Goal: Communication & Community: Answer question/provide support

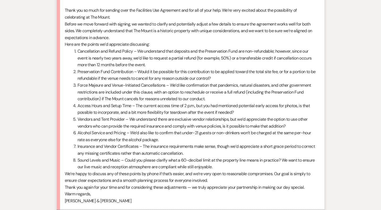
scroll to position [2454, 0]
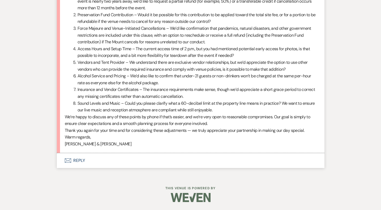
click at [81, 161] on button "Envelope Reply" at bounding box center [190, 160] width 267 height 15
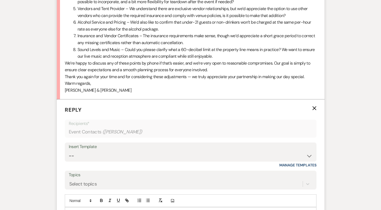
scroll to position [2602, 0]
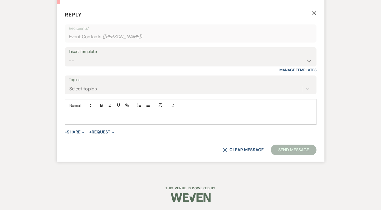
click at [93, 116] on p at bounding box center [190, 118] width 243 height 6
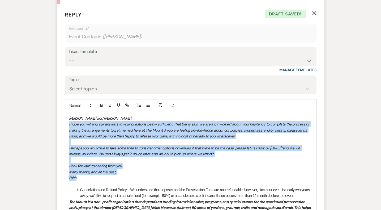
drag, startPoint x: 97, startPoint y: 177, endPoint x: 55, endPoint y: 125, distance: 66.4
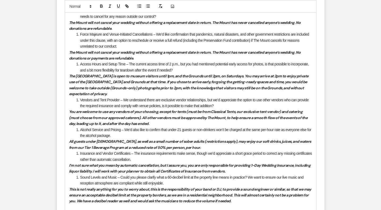
scroll to position [2816, 0]
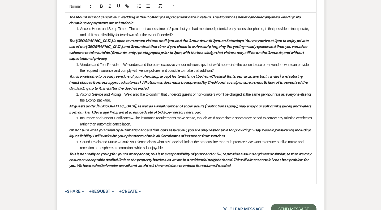
click at [261, 168] on p "This is not really anything for you to worry about, this is the responsibility …" at bounding box center [190, 160] width 243 height 18
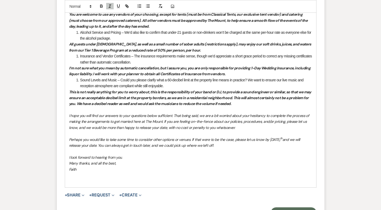
scroll to position [2881, 0]
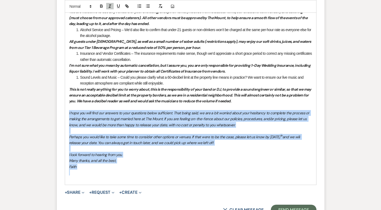
drag, startPoint x: 88, startPoint y: 169, endPoint x: 59, endPoint y: 111, distance: 64.8
click at [111, 5] on icon "button" at bounding box center [109, 6] width 5 height 5
click at [111, 8] on icon "button" at bounding box center [109, 6] width 5 height 5
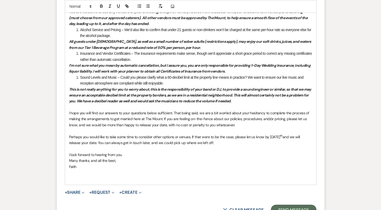
click at [149, 166] on p "Faith" at bounding box center [190, 166] width 243 height 6
click at [107, 112] on span "I hope you will find our answers to your questions below sufficient. That being…" at bounding box center [189, 118] width 241 height 17
click at [173, 111] on span "I hope you will find our answers to your questions below sufficient. That being…" at bounding box center [189, 118] width 241 height 17
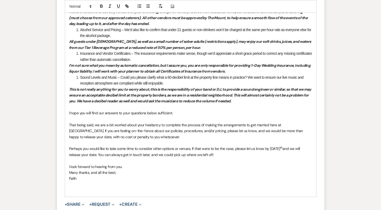
drag, startPoint x: 176, startPoint y: 113, endPoint x: 64, endPoint y: 113, distance: 111.1
click at [65, 113] on div "Lida and Dan, Cancellation and Refund Policy – We understand that deposits and …" at bounding box center [190, 14] width 251 height 363
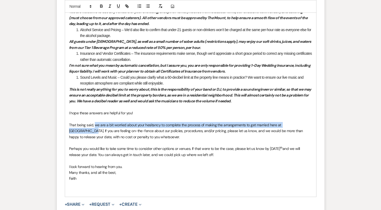
drag, startPoint x: 94, startPoint y: 124, endPoint x: 301, endPoint y: 124, distance: 206.6
click at [301, 124] on span "That being said, we are a bit worried about your hesitancy to complete the proc…" at bounding box center [186, 130] width 235 height 17
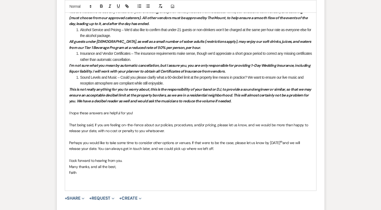
click at [198, 141] on span "Perhaps you would like to take some time to consider other options or venues. I…" at bounding box center [174, 142] width 211 height 5
click at [158, 125] on span "That being said, if you are feeling on-the-fence about our policies, procedures…" at bounding box center [189, 127] width 240 height 11
click at [241, 132] on p "That being said, if you are feeling on-the-fence about The Mount's special even…" at bounding box center [190, 128] width 243 height 12
drag, startPoint x: 80, startPoint y: 131, endPoint x: 110, endPoint y: 129, distance: 29.2
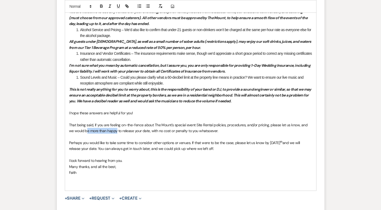
click at [110, 129] on span "That being said, if you are feeling on-the-fence about The Mount's special even…" at bounding box center [188, 127] width 239 height 11
drag, startPoint x: 71, startPoint y: 130, endPoint x: 83, endPoint y: 131, distance: 12.8
click at [83, 131] on span "That being said, if you are feeling on-the-fence about The Mount's special even…" at bounding box center [188, 127] width 239 height 11
click at [104, 132] on span "That being said, if you are feeling on-the-fence about The Mount's special even…" at bounding box center [188, 127] width 239 height 11
click at [166, 139] on p at bounding box center [190, 137] width 243 height 6
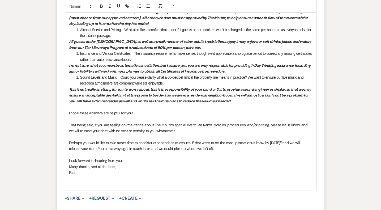
click at [187, 132] on p "That being said, if you are feeling on-the-fence about The Mount's special even…" at bounding box center [190, 128] width 243 height 12
click at [68, 125] on div "Lida and Dan, Cancellation and Refund Policy – We understand that deposits and …" at bounding box center [190, 11] width 251 height 357
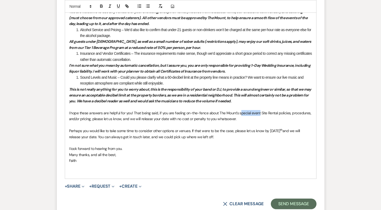
drag, startPoint x: 239, startPoint y: 114, endPoint x: 258, endPoint y: 114, distance: 18.6
click at [258, 114] on span "I hope these answers are helpful for you! That being said, if you are feeling o…" at bounding box center [190, 115] width 243 height 11
click at [173, 111] on span "I hope these answers are helpful for you! That being said, if you are feeling o…" at bounding box center [185, 115] width 232 height 11
click at [236, 125] on p at bounding box center [190, 125] width 243 height 6
click at [236, 118] on p "I hope these answers are helpful for you! That being said, if you are still fee…" at bounding box center [190, 116] width 243 height 12
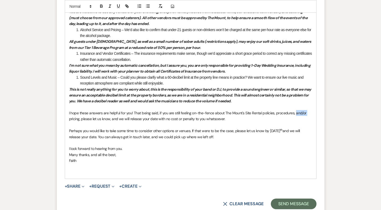
drag, startPoint x: 294, startPoint y: 114, endPoint x: 306, endPoint y: 113, distance: 11.7
click at [306, 113] on p "I hope these answers are helpful for you! That being said, if you are still fee…" at bounding box center [190, 116] width 243 height 12
drag, startPoint x: 69, startPoint y: 131, endPoint x: 194, endPoint y: 130, distance: 125.2
click at [194, 130] on span "Perhaps you would like to take some time to consider other options or venues. I…" at bounding box center [174, 130] width 211 height 5
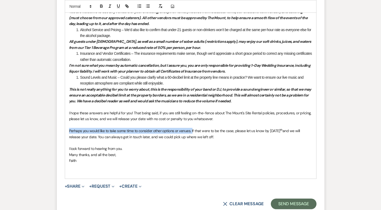
drag, startPoint x: 69, startPoint y: 130, endPoint x: 193, endPoint y: 131, distance: 124.1
click at [193, 131] on span "Perhaps you would like to take some time to consider other options or venues. I…" at bounding box center [174, 130] width 211 height 5
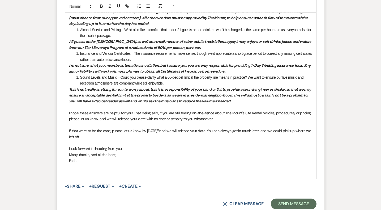
click at [130, 137] on p "If that were to be the case, please let us know by Wednesday, October 15 th and…" at bounding box center [190, 134] width 243 height 12
drag, startPoint x: 263, startPoint y: 130, endPoint x: 266, endPoint y: 134, distance: 4.7
click at [264, 131] on span "and we will release your date. You can always get in touch later, and we could …" at bounding box center [190, 133] width 243 height 11
click at [210, 144] on p at bounding box center [190, 143] width 243 height 6
click at [127, 148] on p "I look forward to hearing from you." at bounding box center [190, 148] width 243 height 6
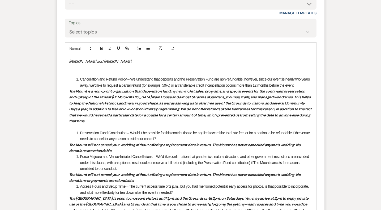
scroll to position [2651, 0]
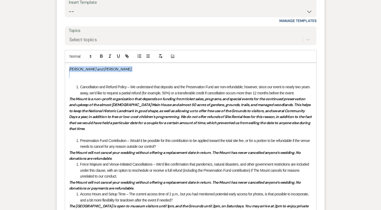
drag, startPoint x: 93, startPoint y: 72, endPoint x: 61, endPoint y: 71, distance: 31.8
click at [61, 71] on form "Reply X Draft Recipients* Event Contacts ( Lida Landre ) Insert Template -- Wev…" at bounding box center [190, 202] width 267 height 495
click at [110, 58] on icon "button" at bounding box center [109, 56] width 5 height 5
click at [112, 69] on p "Hi [PERSON_NAME] and [PERSON_NAME]," at bounding box center [190, 69] width 243 height 6
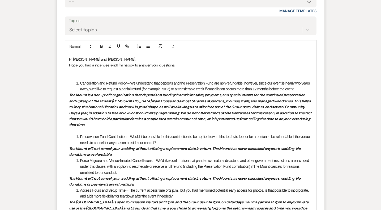
scroll to position [2661, 0]
click at [69, 64] on span "Hope you had a nice weekend! I'm happy to answer your questions, please see you…" at bounding box center [143, 64] width 148 height 5
click at [184, 74] on p at bounding box center [190, 77] width 243 height 6
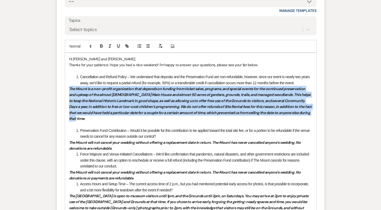
drag, startPoint x: 104, startPoint y: 120, endPoint x: 61, endPoint y: 89, distance: 52.8
click at [61, 89] on form "Reply X Draft Recipients* Event Contacts ( Lida Landre ) Insert Template -- Wev…" at bounding box center [190, 192] width 267 height 495
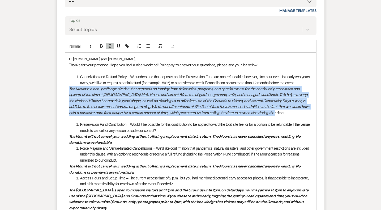
click at [246, 108] on em "The Mount is a non-profit organization that depends on funding from ticket sale…" at bounding box center [189, 100] width 241 height 29
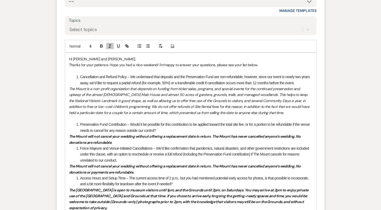
click at [301, 84] on li "Cancellation and Refund Policy – We understand that deposits and the Preservati…" at bounding box center [193, 80] width 237 height 12
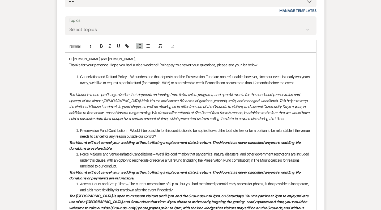
click at [80, 155] on li "Force Majeure and Venue-Initiated Cancellations – We’d like confirmation that p…" at bounding box center [193, 160] width 237 height 18
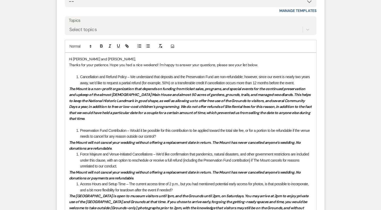
click at [270, 65] on p "Thanks for your patience. Hope you had a nice weekend! I'm happy to answer your…" at bounding box center [190, 65] width 243 height 6
click at [80, 76] on span "Cancellation and Refund Policy – We understand that deposits and the Preservati…" at bounding box center [195, 80] width 230 height 10
click at [80, 129] on span at bounding box center [80, 130] width 0 height 6
click at [83, 130] on span "Preservation Fund Contribution – Would it be possible for this contribution to …" at bounding box center [195, 133] width 230 height 10
click at [80, 130] on span at bounding box center [80, 130] width 0 height 6
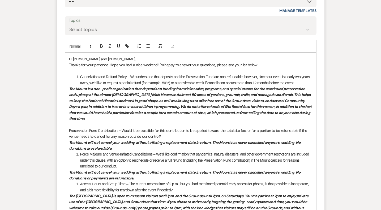
click at [81, 77] on span "Cancellation and Refund Policy – We understand that deposits and the Preservati…" at bounding box center [195, 80] width 230 height 10
click at [70, 88] on em "The Mount is a non-profit organization that depends on funding from ticket sale…" at bounding box center [190, 103] width 243 height 34
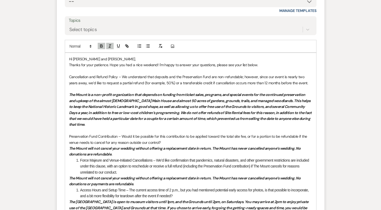
click at [168, 143] on p "Preservation Fund Contribution – Would it be possible for this contribution to …" at bounding box center [190, 139] width 243 height 12
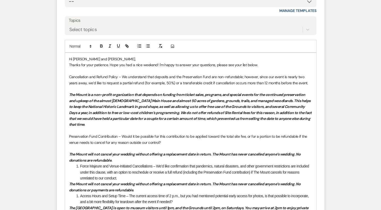
click at [156, 159] on p "The Mount will not cancel your wedding without offering a replacement date in r…" at bounding box center [190, 157] width 243 height 12
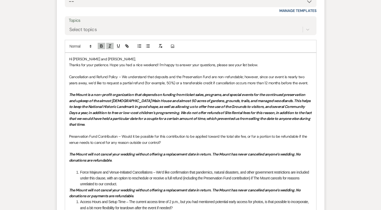
click at [81, 172] on span "Force Majeure and Venue-Initiated Cancellations – We’d like confirmation that p…" at bounding box center [195, 178] width 230 height 16
click at [149, 182] on p "Force Majeure and Venue-Initiated Cancellations – We’d like confirmation that p…" at bounding box center [190, 178] width 243 height 18
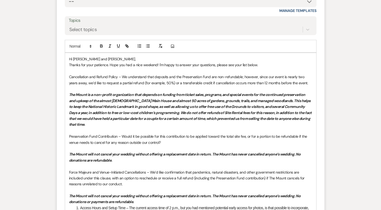
click at [99, 154] on em "The Mount will not cancel your wedding without offering a replacement date in r…" at bounding box center [185, 156] width 232 height 11
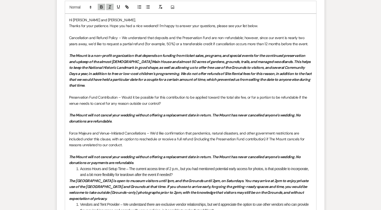
scroll to position [2701, 0]
click at [156, 160] on p "The Mount will not cancel your wedding without offering a replacement date in r…" at bounding box center [190, 159] width 243 height 12
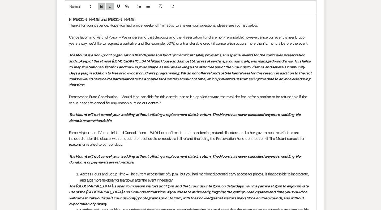
click at [81, 174] on span "Access Hours and Setup Time – The current access time of 2 p.m., but you had me…" at bounding box center [194, 177] width 229 height 10
click at [202, 179] on p "Access Hours and Setup Time – The current access time of 2 p.m., but you had me…" at bounding box center [190, 177] width 243 height 12
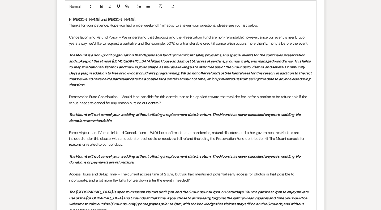
click at [212, 112] on em "The Mount will not cancel your wedding without offering a replacement date in r…" at bounding box center [185, 117] width 232 height 11
drag, startPoint x: 212, startPoint y: 114, endPoint x: 259, endPoint y: 115, distance: 47.0
click at [259, 115] on em "The Mount will not cancel your wedding without offering a replacement date in r…" at bounding box center [189, 117] width 240 height 11
copy em "in extreme circumstances."
click at [213, 157] on em "The Mount will not cancel your wedding without offering a replacement date in r…" at bounding box center [185, 159] width 232 height 11
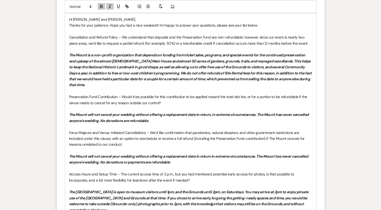
click at [211, 157] on em "The Mount will not cancel your wedding without offering a replacement date in r…" at bounding box center [189, 159] width 240 height 11
click at [220, 162] on p "The Mount will not cancel your wedding without offering a replacement date in r…" at bounding box center [190, 159] width 243 height 12
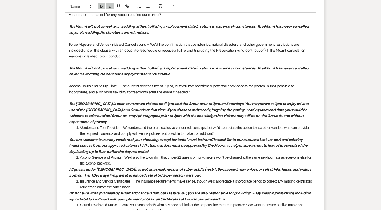
scroll to position [2789, 0]
click at [177, 121] on p "The Main House is open to museum visitors until 1pm, and the Grounds until 2pm,…" at bounding box center [190, 112] width 243 height 24
click at [81, 126] on span "Vendors and Tent Provider – We understand there are exclusive vendor relationsh…" at bounding box center [194, 130] width 229 height 10
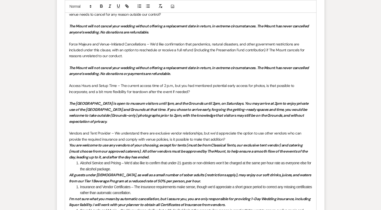
click at [231, 138] on p "﻿ Vendors and Tent Provider – We understand there are exclusive vendor relation…" at bounding box center [190, 136] width 243 height 12
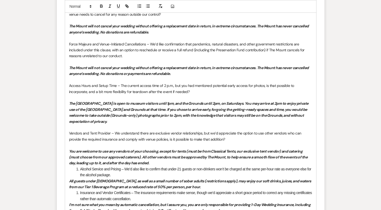
click at [80, 169] on span "Alcohol Service and Pricing – We’d also like to confirm that under-21 guests or…" at bounding box center [196, 172] width 232 height 10
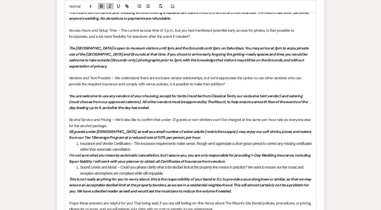
scroll to position [2856, 0]
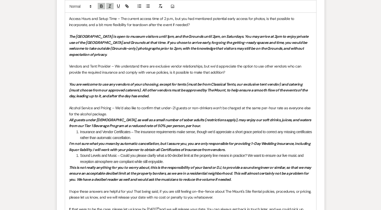
click at [164, 112] on p "﻿ Alcohol Service and Pricing – We’d also like to confirm that under-21 guests …" at bounding box center [190, 111] width 243 height 12
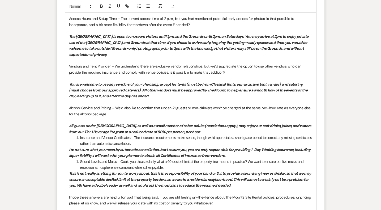
click at [194, 134] on li "Insurance and Vendor Certificates – The insurance requirements make sense, thou…" at bounding box center [193, 140] width 237 height 12
click at [195, 129] on p "All guests under [DEMOGRAPHIC_DATA], as well as a small number of sober adults …" at bounding box center [190, 129] width 243 height 12
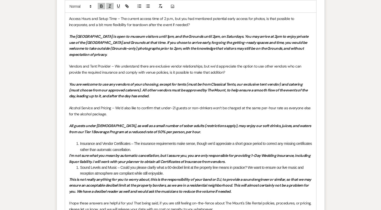
click at [80, 142] on span "Insurance and Vendor Certificates – The insurance requirements make sense, thou…" at bounding box center [196, 146] width 232 height 10
click at [156, 150] on p "Insurance and Vendor Certificates – The insurance requirements make sense, thou…" at bounding box center [190, 146] width 243 height 12
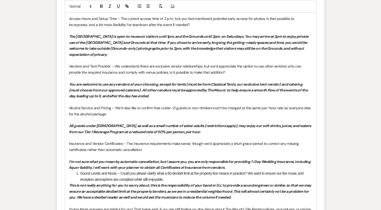
drag, startPoint x: 80, startPoint y: 172, endPoint x: 84, endPoint y: 178, distance: 7.5
click at [80, 172] on li "Sound Levels and Music – Could you please clarify what a 60-decibel limit at th…" at bounding box center [193, 176] width 237 height 12
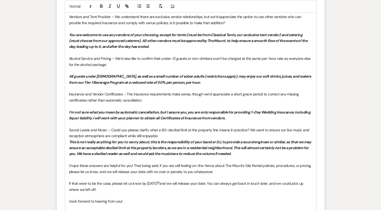
scroll to position [2907, 0]
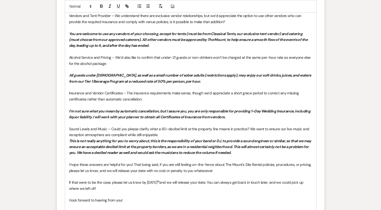
click at [180, 134] on p "﻿ Sound Levels and Music – Could you please clarify what a 60-decibel limit at …" at bounding box center [190, 132] width 243 height 12
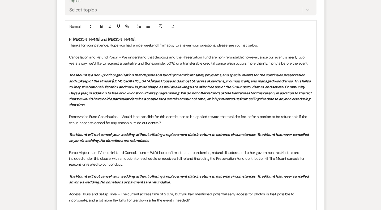
scroll to position [2681, 0]
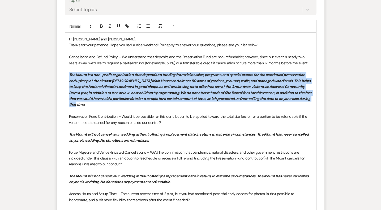
drag, startPoint x: 106, startPoint y: 103, endPoint x: 56, endPoint y: 75, distance: 56.8
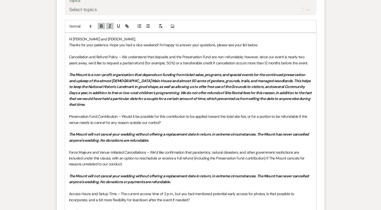
click at [166, 96] on em "The Mount is a non-profit organization that depends on funding from ticket sale…" at bounding box center [190, 89] width 243 height 34
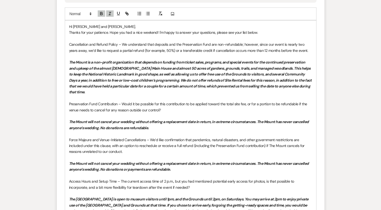
scroll to position [2693, 0]
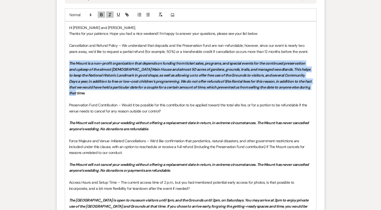
drag, startPoint x: 94, startPoint y: 93, endPoint x: 58, endPoint y: 63, distance: 47.3
click at [58, 63] on form "Reply X Draft Recipients* Event Contacts ( Lida Landre ) Insert Template -- Wev…" at bounding box center [190, 203] width 267 height 579
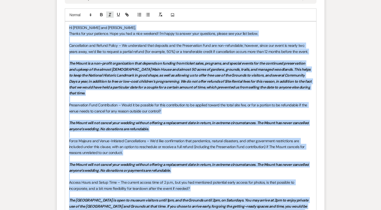
click at [109, 15] on icon "button" at bounding box center [109, 14] width 5 height 5
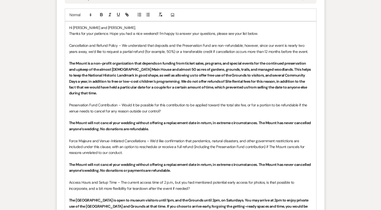
click at [174, 99] on p at bounding box center [190, 99] width 243 height 6
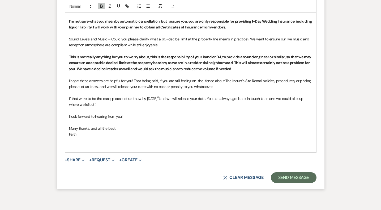
scroll to position [2997, 0]
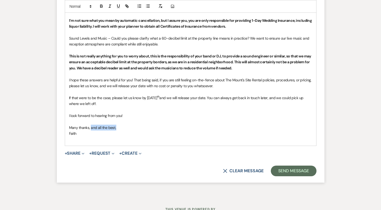
drag, startPoint x: 91, startPoint y: 127, endPoint x: 129, endPoint y: 126, distance: 37.7
click at [129, 126] on p "Many thanks, and all the best," at bounding box center [190, 127] width 243 height 6
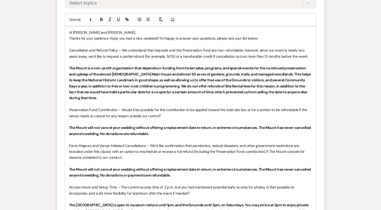
scroll to position [2687, 0]
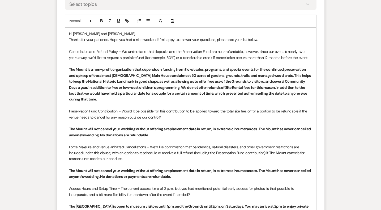
click at [181, 98] on p "The Mount is a non-profit organization that depends on funding from ticket sale…" at bounding box center [190, 84] width 243 height 36
click at [171, 100] on p "The Mount is a non-profit organization that depends on funding from ticket sale…" at bounding box center [190, 84] width 243 height 36
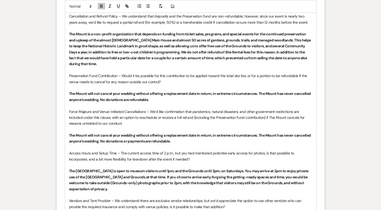
scroll to position [2723, 0]
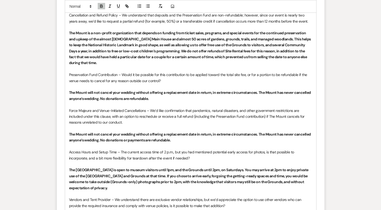
click at [83, 109] on span "Force Majeure and Venue-Initiated Cancellations – We’d like confirmation that p…" at bounding box center [187, 116] width 236 height 17
click at [167, 117] on span "Force Majeure and Venue-Initiated Cancellations – We’d like confirmation that p…" at bounding box center [187, 116] width 236 height 17
drag, startPoint x: 92, startPoint y: 110, endPoint x: 64, endPoint y: 111, distance: 27.4
click at [64, 111] on form "Reply X Draft Recipients* Event Contacts ( Lida Landre ) Insert Template -- Wev…" at bounding box center [190, 170] width 267 height 573
copy span "Force Majeure"
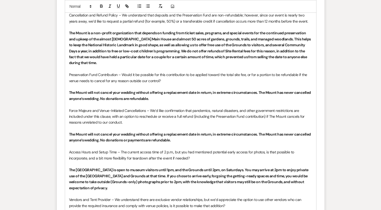
click at [133, 119] on p "Force Majeure and Venue-Initiated Cancellations – We’d like confirmation that p…" at bounding box center [190, 116] width 243 height 18
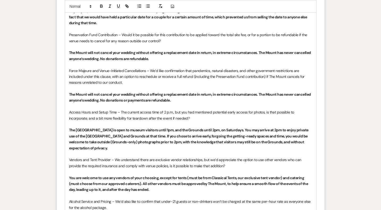
scroll to position [2764, 0]
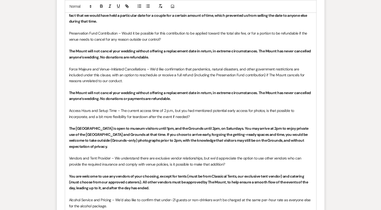
click at [213, 49] on strong "The Mount will not cancel your wedding without offering a replacement date in r…" at bounding box center [190, 54] width 242 height 11
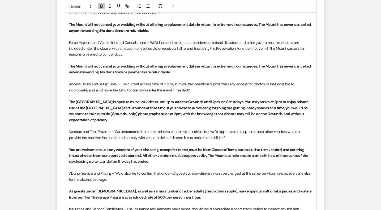
scroll to position [2794, 0]
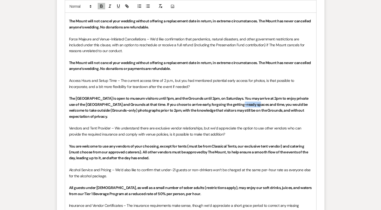
drag, startPoint x: 237, startPoint y: 103, endPoint x: 252, endPoint y: 105, distance: 15.2
click at [252, 105] on strong "The Main House is open to museum visitors until 1pm, and the Grounds until 2pm,…" at bounding box center [189, 107] width 240 height 23
click at [178, 106] on p "The Main House is open to museum visitors until 1pm, and the Grounds until 2pm,…" at bounding box center [190, 107] width 243 height 24
click at [203, 115] on p "The Main House is open to museum visitors until 1pm, and the Grounds until 2pm,…" at bounding box center [190, 107] width 243 height 24
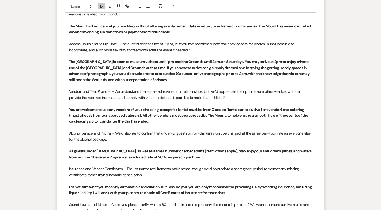
scroll to position [2829, 0]
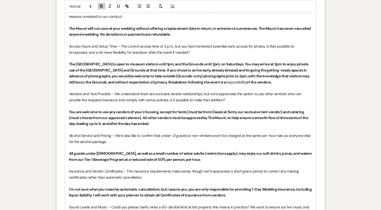
click at [172, 82] on strong "The Main House is open to museum visitors until 1pm, and the Grounds until 2pm,…" at bounding box center [189, 73] width 241 height 23
click at [244, 81] on span "responsibility" at bounding box center [254, 82] width 21 height 5
click at [187, 81] on span "immediately" at bounding box center [196, 82] width 19 height 5
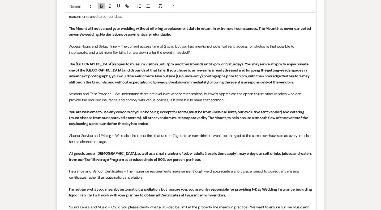
click at [283, 85] on p at bounding box center [190, 88] width 243 height 6
click at [283, 83] on p "The Main House is open to museum visitors until 1pm, and the Grounds until 2pm,…" at bounding box center [190, 73] width 243 height 24
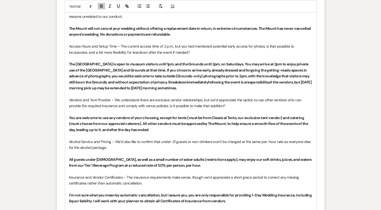
click at [83, 89] on strong "of the vendors, but Sunday morning pick up may be extended to Monday morning so…" at bounding box center [190, 85] width 243 height 11
click at [205, 89] on p "The Main House is open to museum visitors until 1pm, and the Grounds until 2pm,…" at bounding box center [190, 76] width 243 height 30
drag, startPoint x: 153, startPoint y: 81, endPoint x: 248, endPoint y: 89, distance: 95.8
click at [248, 89] on p "The Main House is open to museum visitors until 1pm, and the Grounds until 2pm,…" at bounding box center [190, 76] width 243 height 30
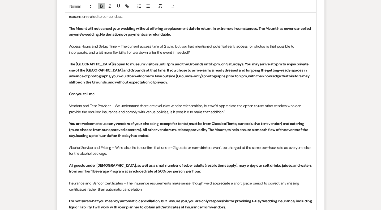
drag, startPoint x: 103, startPoint y: 94, endPoint x: 69, endPoint y: 92, distance: 34.5
click at [69, 92] on p "Can you tell me" at bounding box center [190, 94] width 243 height 6
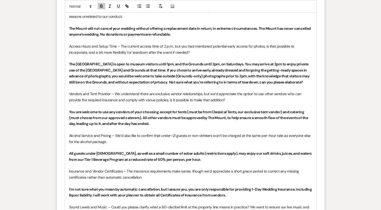
click at [250, 99] on p "Vendors and Tent Provider – We understand there are exclusive vendor relationsh…" at bounding box center [190, 97] width 243 height 12
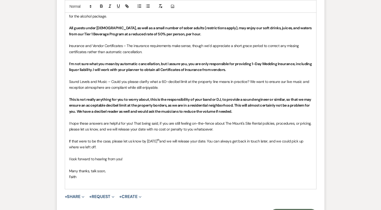
scroll to position [3018, 0]
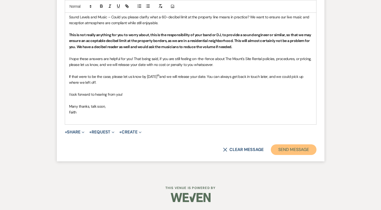
click at [296, 147] on button "Send Message" at bounding box center [293, 149] width 45 height 11
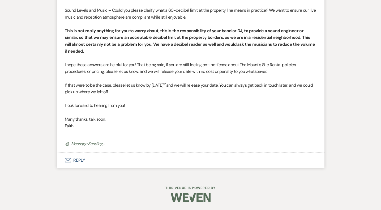
scroll to position [2985, 0]
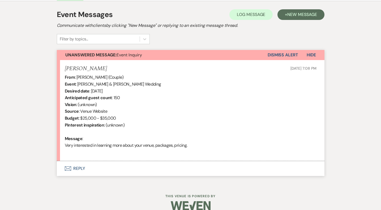
click at [79, 172] on button "Envelope Reply" at bounding box center [190, 168] width 267 height 15
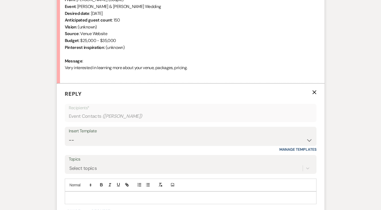
scroll to position [228, 0]
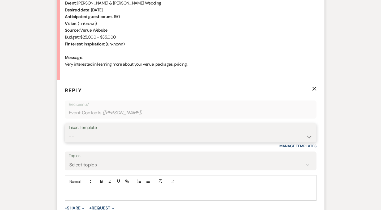
click at [90, 139] on select "-- Weven Planning Portal Introduction (Booked Events) Initial Inquiry Response …" at bounding box center [190, 136] width 243 height 10
select select "5515"
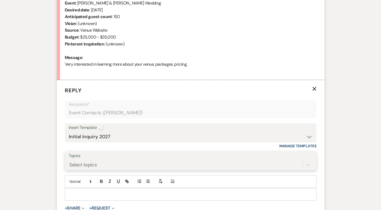
click at [97, 164] on div "Select topics" at bounding box center [190, 164] width 243 height 10
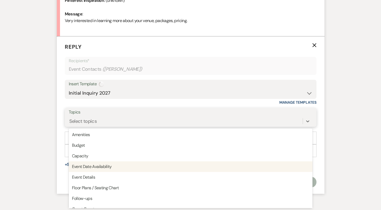
scroll to position [272, 0]
click at [98, 166] on div "Event Date Availability" at bounding box center [190, 166] width 243 height 11
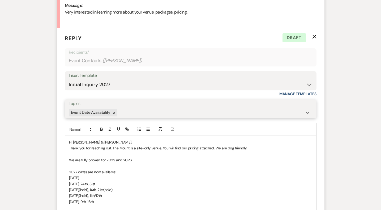
scroll to position [382, 0]
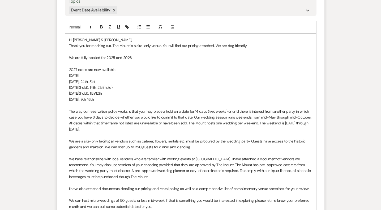
click at [124, 88] on p "[DATE](hold), 14th, 21st(hold)" at bounding box center [190, 87] width 243 height 6
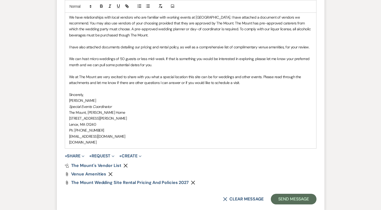
scroll to position [561, 0]
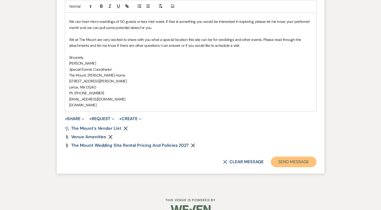
click at [310, 160] on button "Send Message" at bounding box center [293, 161] width 45 height 11
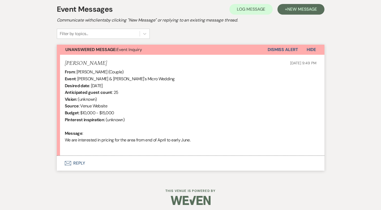
scroll to position [156, 0]
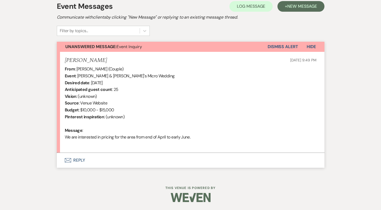
click at [79, 158] on button "Envelope Reply" at bounding box center [190, 160] width 267 height 15
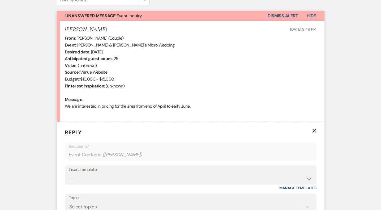
scroll to position [196, 0]
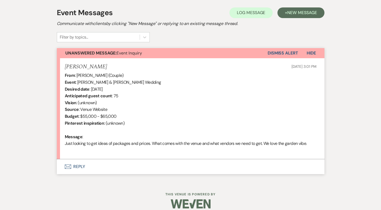
click at [80, 170] on button "Envelope Reply" at bounding box center [190, 166] width 267 height 15
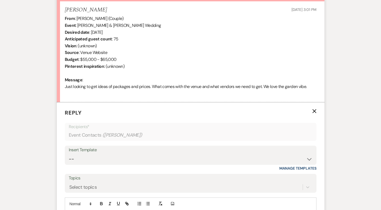
scroll to position [206, 0]
click at [84, 160] on select "-- Weven Planning Portal Introduction (Booked Events) Initial Inquiry Response …" at bounding box center [190, 158] width 243 height 10
select select "5515"
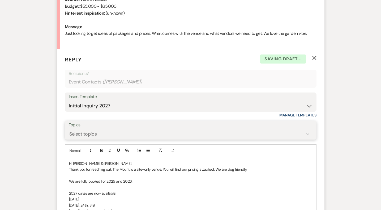
click at [88, 139] on div "Select topics" at bounding box center [190, 134] width 243 height 10
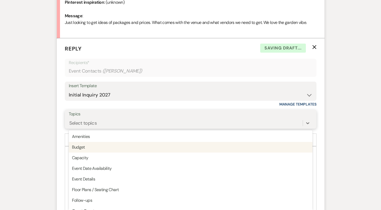
scroll to position [272, 0]
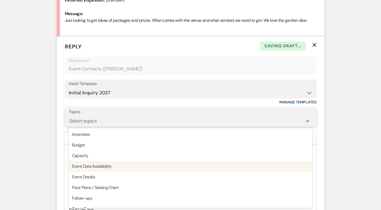
click at [94, 166] on div "Event Date Availability" at bounding box center [190, 166] width 243 height 11
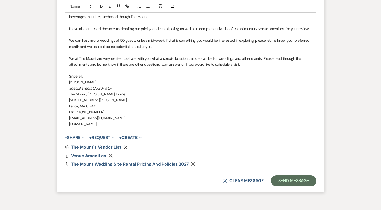
scroll to position [542, 0]
click at [298, 183] on button "Send Message" at bounding box center [293, 180] width 45 height 11
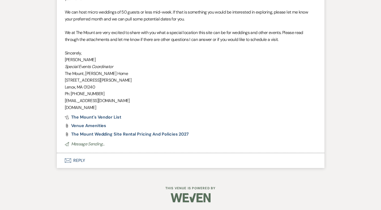
scroll to position [511, 0]
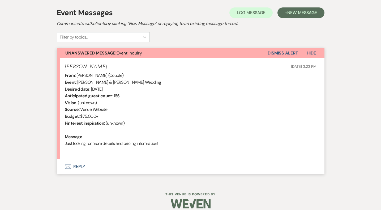
click at [76, 166] on button "Envelope Reply" at bounding box center [190, 166] width 267 height 15
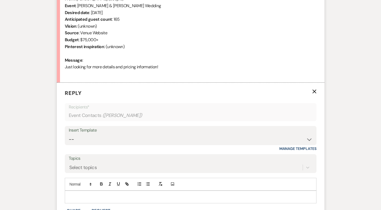
scroll to position [248, 0]
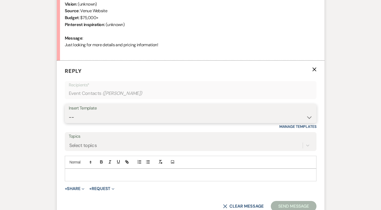
click at [169, 117] on select "-- Weven Planning Portal Introduction (Booked Events) Initial Inquiry Response …" at bounding box center [190, 117] width 243 height 10
select select "5515"
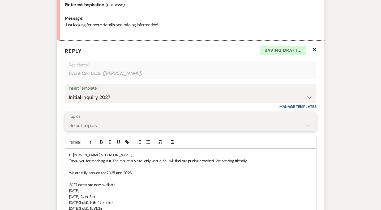
click at [138, 130] on div "Select topics" at bounding box center [190, 125] width 243 height 10
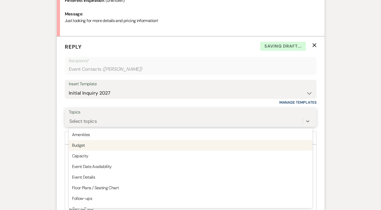
scroll to position [272, 0]
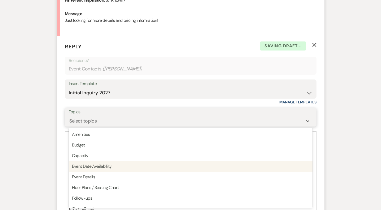
click at [136, 162] on div "Event Date Availability" at bounding box center [190, 166] width 243 height 11
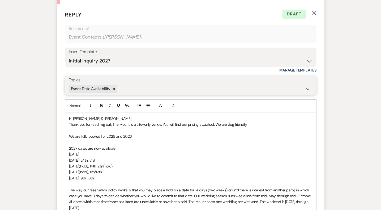
scroll to position [322, 0]
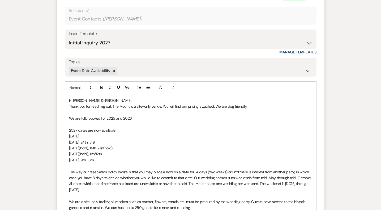
click at [89, 98] on span "Hi Chris & Ahlquist," at bounding box center [100, 100] width 63 height 5
click at [90, 99] on span "Hi Chris & Ahlquist," at bounding box center [100, 100] width 63 height 5
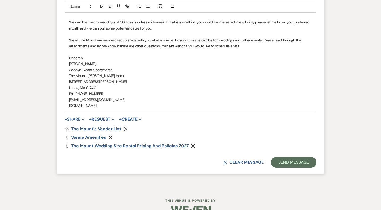
scroll to position [573, 0]
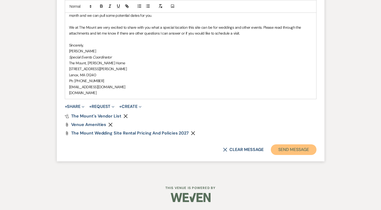
click at [279, 153] on button "Send Message" at bounding box center [293, 149] width 45 height 11
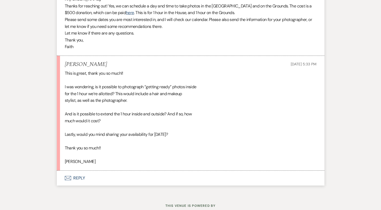
scroll to position [359, 0]
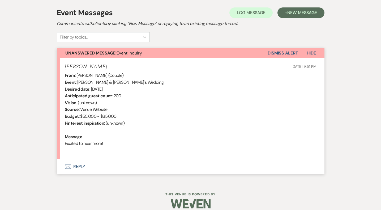
click at [77, 165] on button "Envelope Reply" at bounding box center [190, 166] width 267 height 15
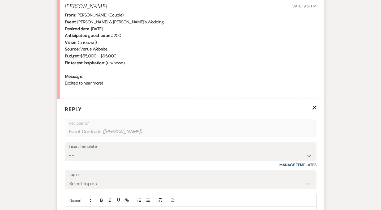
scroll to position [237, 0]
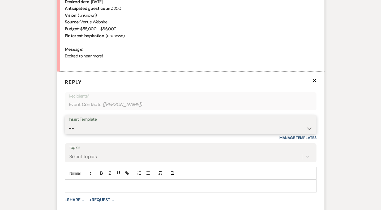
click at [85, 124] on select "-- Weven Planning Portal Introduction (Booked Events) Initial Inquiry Response …" at bounding box center [190, 128] width 243 height 10
select select "5515"
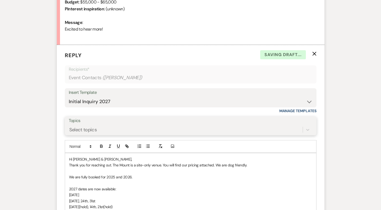
click at [90, 134] on div "Select topics" at bounding box center [190, 129] width 243 height 10
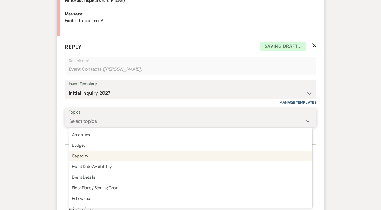
scroll to position [272, 0]
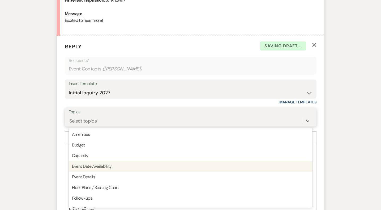
click at [98, 168] on div "Event Date Availability" at bounding box center [190, 166] width 243 height 11
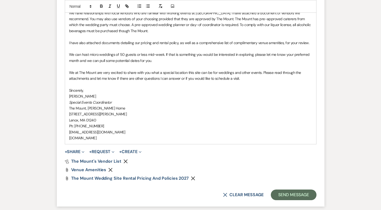
scroll to position [559, 0]
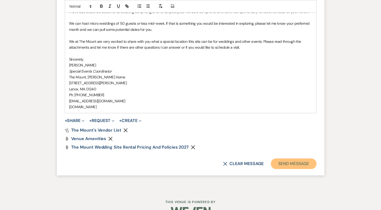
click at [278, 167] on button "Send Message" at bounding box center [293, 163] width 45 height 11
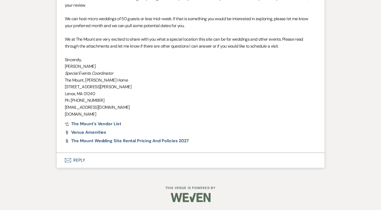
scroll to position [511, 0]
click at [112, 139] on span "The Mount Wedding Site Rental Pricing and Policies 2027" at bounding box center [130, 141] width 118 height 6
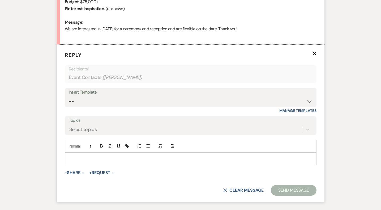
scroll to position [278, 0]
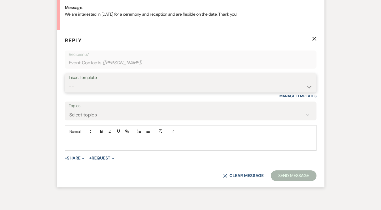
click at [86, 82] on select "-- Weven Planning Portal Introduction (Booked Events) Initial Inquiry Response …" at bounding box center [190, 86] width 243 height 10
select select "5515"
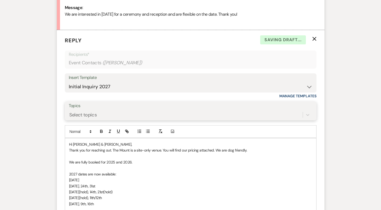
click at [93, 115] on div "Select topics" at bounding box center [83, 114] width 28 height 7
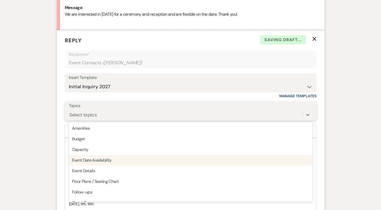
click at [95, 160] on div "Event Date Availability" at bounding box center [190, 160] width 243 height 11
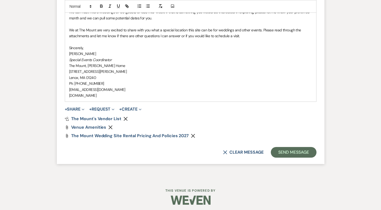
scroll to position [573, 0]
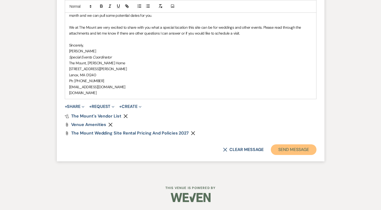
click at [289, 153] on button "Send Message" at bounding box center [293, 149] width 45 height 11
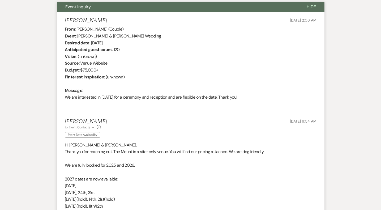
scroll to position [0, 0]
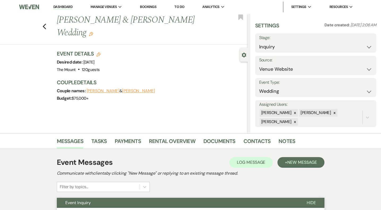
click at [62, 6] on link "Dashboard" at bounding box center [62, 7] width 19 height 5
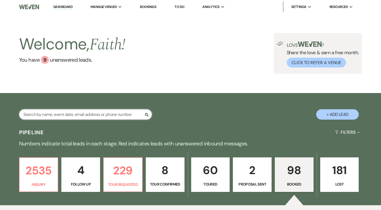
click at [78, 110] on input "text" at bounding box center [85, 114] width 133 height 10
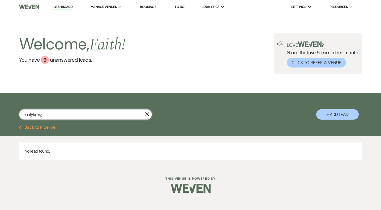
click at [33, 114] on input "emilykreig" at bounding box center [85, 114] width 133 height 10
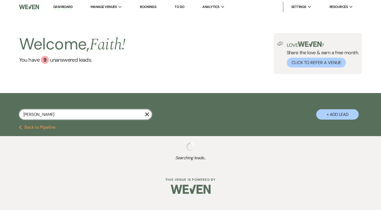
type input "[PERSON_NAME]"
select select "8"
select select "6"
select select "5"
select select "8"
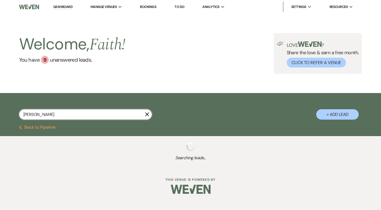
select select "6"
select select "2"
select select "8"
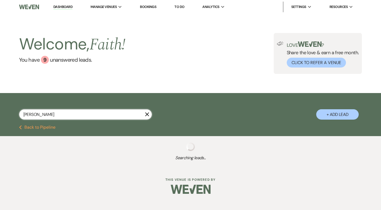
select select "5"
select select "8"
select select "5"
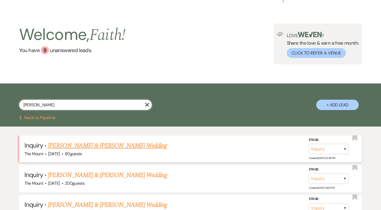
scroll to position [11, 0]
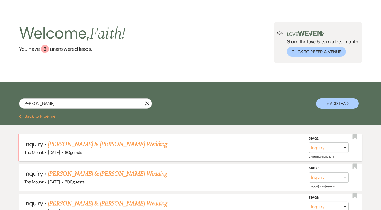
click at [66, 145] on link "[PERSON_NAME] & [PERSON_NAME] Wedding" at bounding box center [107, 144] width 119 height 10
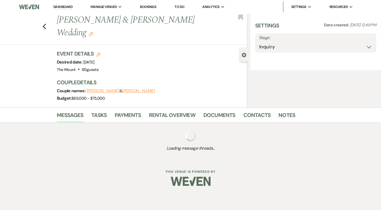
select select "5"
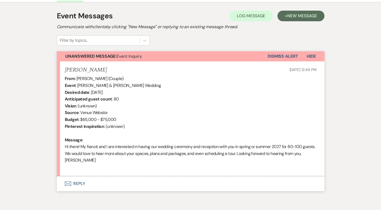
scroll to position [146, 0]
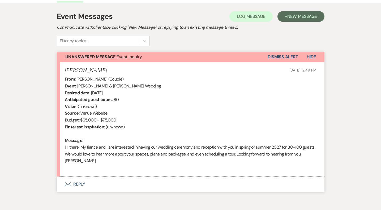
select select "8"
select select "6"
select select "5"
select select "8"
select select "6"
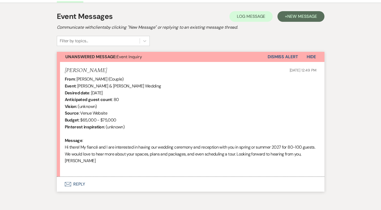
select select "2"
select select "8"
select select "5"
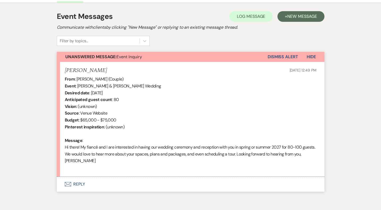
select select "8"
select select "5"
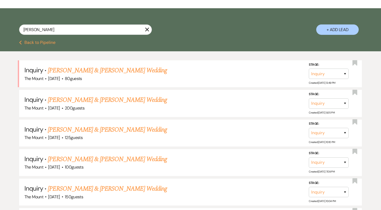
scroll to position [84, 0]
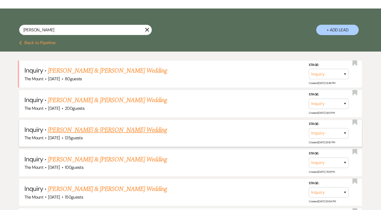
click at [80, 132] on link "Emily & Ross's Wedding" at bounding box center [107, 130] width 119 height 10
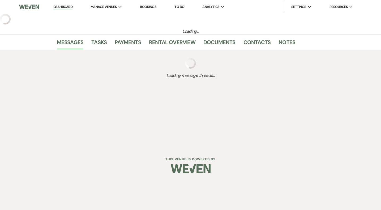
select select "5"
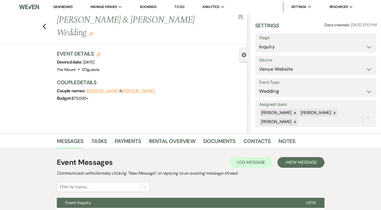
scroll to position [49, 0]
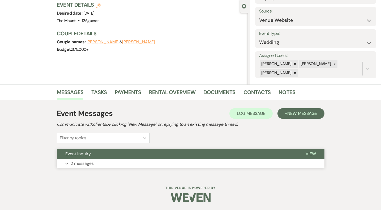
click at [77, 152] on span "Event Inquiry" at bounding box center [77, 154] width 25 height 6
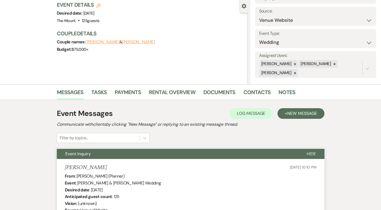
select select "8"
select select "6"
select select "5"
select select "8"
select select "6"
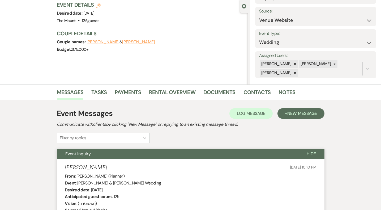
select select "2"
select select "8"
select select "5"
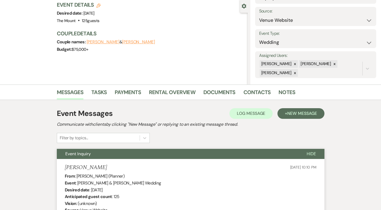
select select "8"
select select "5"
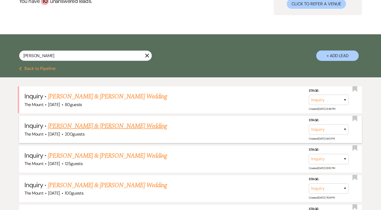
scroll to position [43, 0]
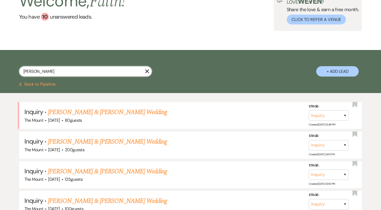
click at [64, 67] on input "emily kreig" at bounding box center [85, 71] width 133 height 10
click at [82, 75] on input "emily kreig" at bounding box center [85, 71] width 133 height 10
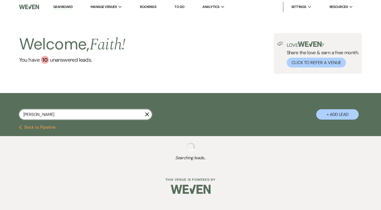
type input "emily krieg"
select select "2"
select select "8"
select select "6"
select select "5"
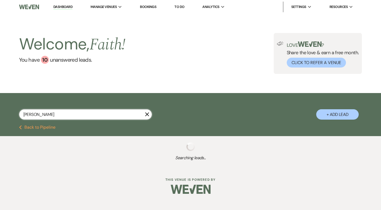
select select "8"
select select "6"
select select "2"
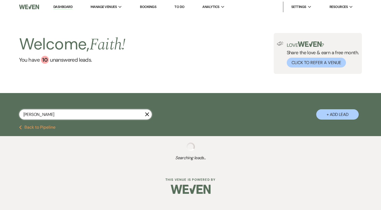
select select "8"
select select "5"
select select "8"
select select "5"
select select "8"
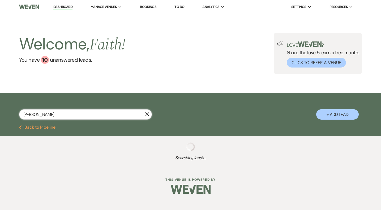
select select "6"
select select "5"
select select "8"
select select "6"
select select "2"
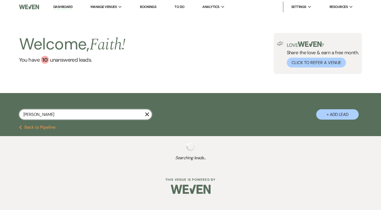
select select "2"
select select "8"
select select "5"
select select "8"
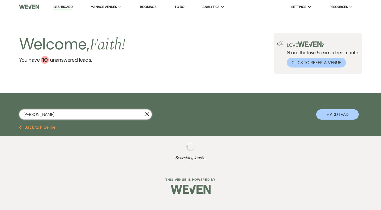
select select "5"
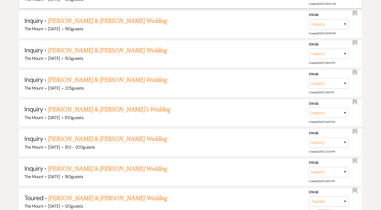
scroll to position [519, 0]
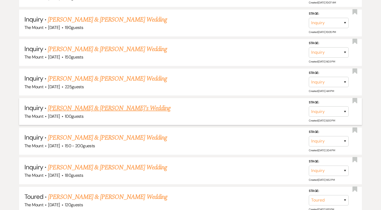
type input "emily krieg"
click at [100, 103] on link "Kross & Emily's Wedding" at bounding box center [109, 108] width 123 height 10
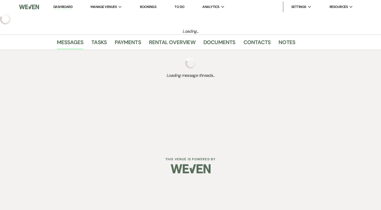
select select "5"
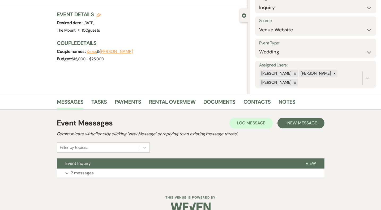
scroll to position [40, 0]
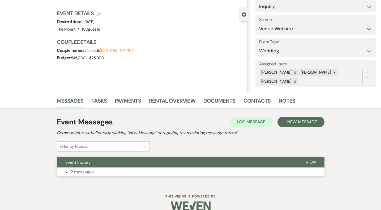
click at [80, 175] on p "2 messages" at bounding box center [82, 171] width 23 height 7
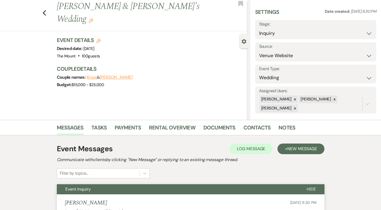
scroll to position [0, 0]
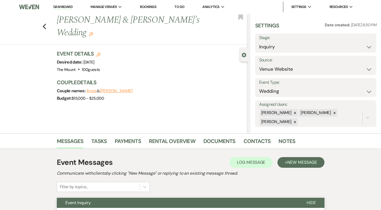
click at [47, 21] on div "Previous Kross & Emily's Wedding Edit Bookmark" at bounding box center [122, 29] width 250 height 31
click at [70, 7] on link "Dashboard" at bounding box center [62, 7] width 19 height 5
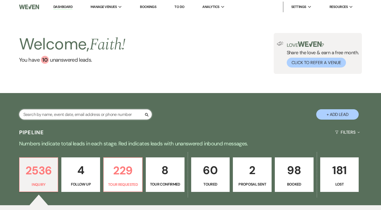
click at [118, 114] on input "text" at bounding box center [85, 114] width 133 height 10
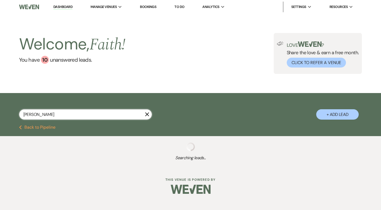
type input "isabelle"
select select "2"
select select "8"
select select "10"
select select "8"
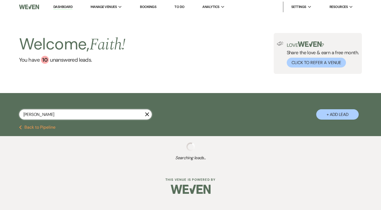
select select "8"
select select "2"
select select "8"
select select "4"
select select "2"
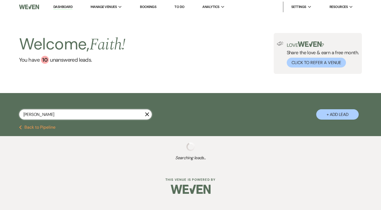
select select "8"
select select "10"
select select "2"
select select "8"
select select "5"
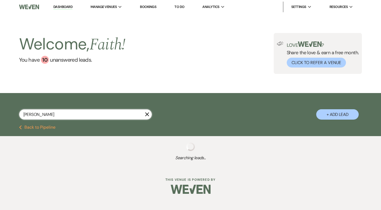
select select "8"
select select "5"
select select "8"
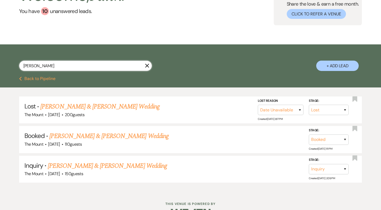
scroll to position [51, 0]
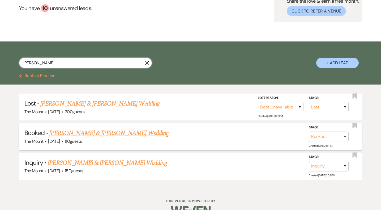
type input "isabelle"
click at [135, 134] on link "Benjamin McCormick & Isabelle Girard's Wedding" at bounding box center [108, 133] width 119 height 10
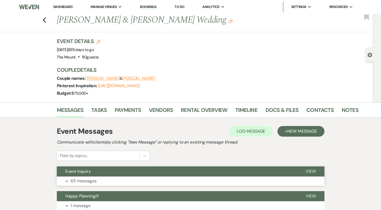
click at [93, 181] on p "65 messages" at bounding box center [84, 180] width 26 height 7
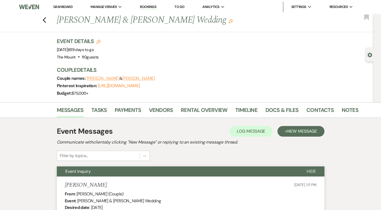
scroll to position [5, 0]
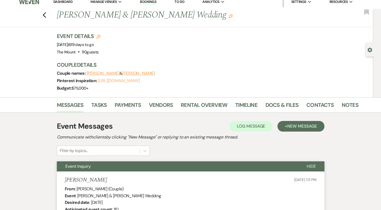
click at [134, 81] on link "https://pin.it/47L92crW7" at bounding box center [119, 81] width 42 height 6
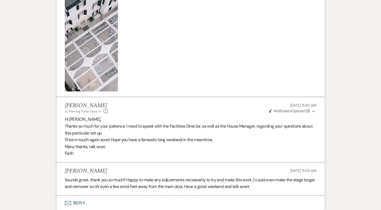
scroll to position [5565, 0]
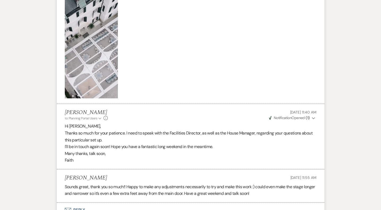
click at [99, 71] on img at bounding box center [91, 40] width 53 height 115
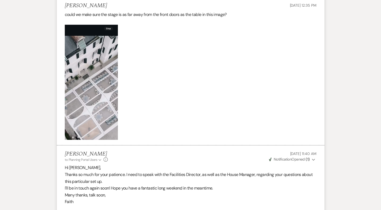
scroll to position [5525, 0]
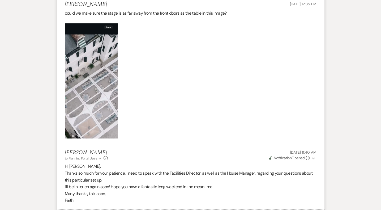
click at [99, 47] on img at bounding box center [91, 80] width 53 height 115
drag, startPoint x: 97, startPoint y: 49, endPoint x: 38, endPoint y: 1, distance: 75.6
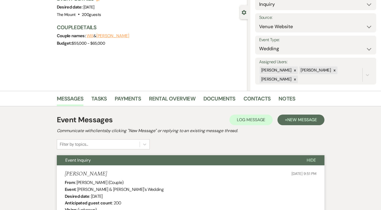
scroll to position [44, 0]
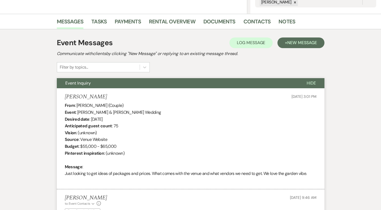
scroll to position [119, 0]
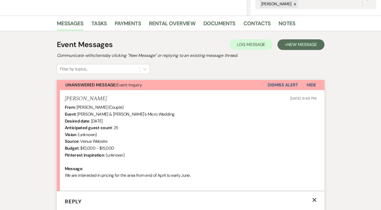
scroll to position [118, 0]
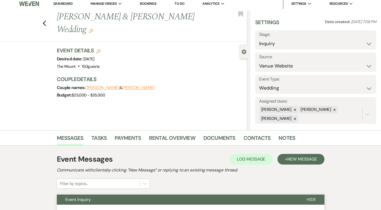
scroll to position [5, 0]
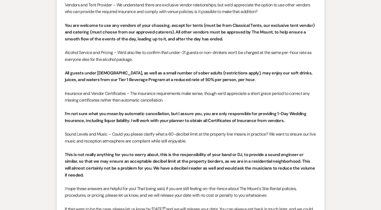
scroll to position [2974, 0]
